Goal: Information Seeking & Learning: Find specific page/section

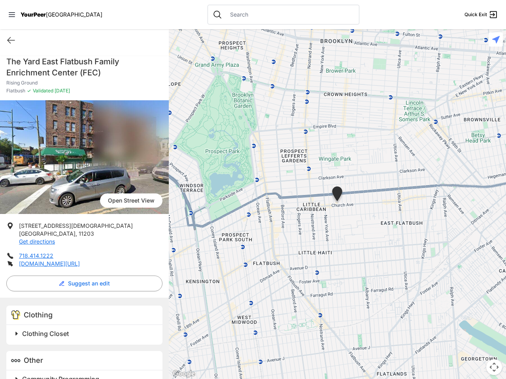
click at [12, 15] on icon at bounding box center [12, 14] width 6 height 5
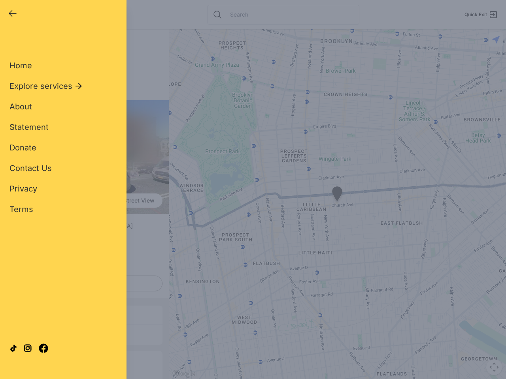
click at [11, 40] on div "Home Explore services About Statement Donate Contact Us Privacy Terms" at bounding box center [62, 125] width 107 height 180
click at [82, 284] on div "Single Adult Families Soup Kitchen Food Pantry Toiletries Restrooms Showers Lau…" at bounding box center [62, 181] width 107 height 292
click at [17, 334] on div at bounding box center [62, 348] width 107 height 43
click at [85, 334] on div at bounding box center [62, 348] width 107 height 43
click at [17, 376] on div "Close panel YourPeer [GEOGRAPHIC_DATA] Quick Exit Single Adult Families Soup Ki…" at bounding box center [63, 189] width 126 height 379
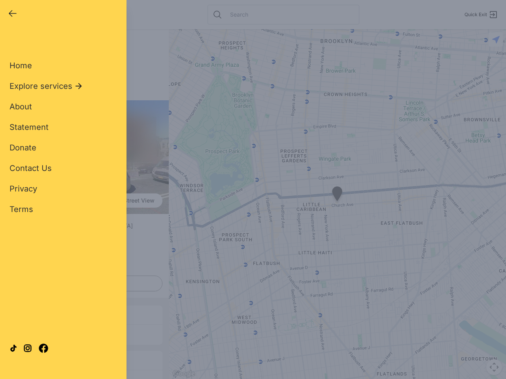
click at [85, 377] on div "Close panel YourPeer [GEOGRAPHIC_DATA] Quick Exit Single Adult Families Soup Ki…" at bounding box center [63, 189] width 126 height 379
click at [337, 204] on div "Close panel YourPeer [GEOGRAPHIC_DATA] Quick Exit Single Adult Families Soup Ki…" at bounding box center [253, 189] width 506 height 379
